Goal: Task Accomplishment & Management: Use online tool/utility

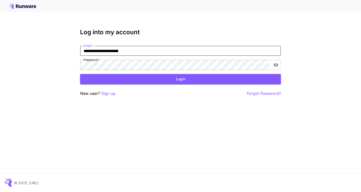
type input "**********"
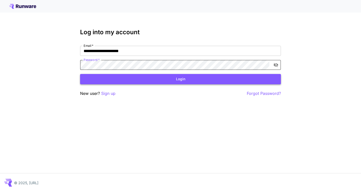
click at [154, 77] on button "Login" at bounding box center [180, 79] width 201 height 10
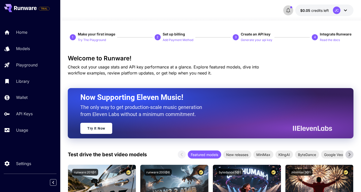
click at [290, 11] on icon "button" at bounding box center [289, 10] width 4 height 5
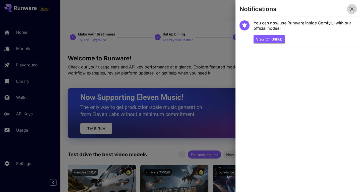
click at [352, 10] on icon "button" at bounding box center [352, 9] width 6 height 6
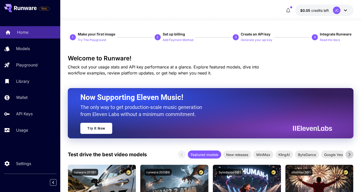
click at [34, 33] on div "Home" at bounding box center [36, 32] width 39 height 6
click at [256, 40] on p "Generate your api key" at bounding box center [257, 40] width 32 height 5
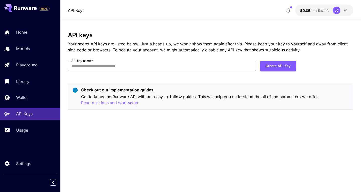
click at [184, 65] on input "API key name   *" at bounding box center [162, 66] width 188 height 10
type input "**********"
click at [286, 63] on button "Create API Key" at bounding box center [278, 66] width 36 height 10
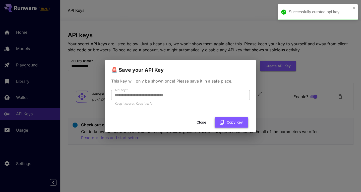
click at [230, 123] on button "Copy Key" at bounding box center [232, 122] width 34 height 10
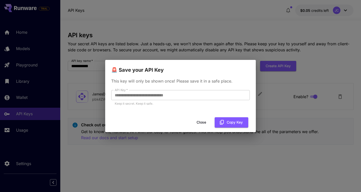
click at [202, 122] on button "Close" at bounding box center [201, 122] width 23 height 10
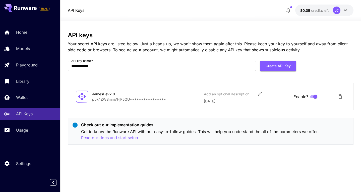
click at [101, 137] on p "Read our docs and start setup" at bounding box center [109, 137] width 57 height 6
